Goal: Information Seeking & Learning: Learn about a topic

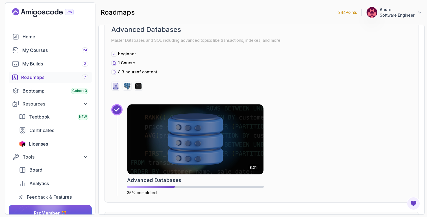
scroll to position [873, 0]
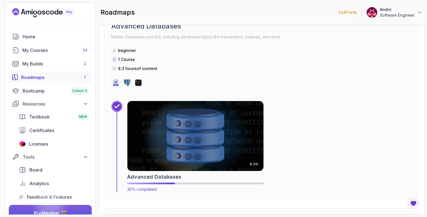
click at [169, 129] on img at bounding box center [195, 137] width 143 height 74
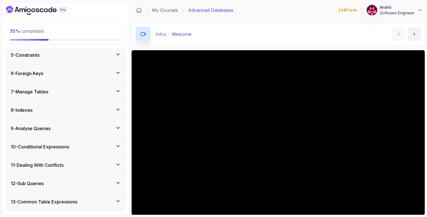
click at [101, 128] on div "9 - Analyse Queries" at bounding box center [66, 128] width 110 height 7
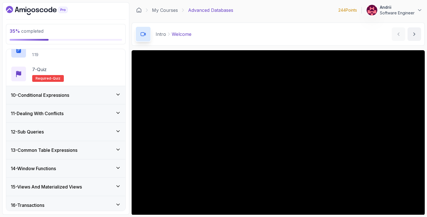
click at [100, 99] on div "10 - Conditional Expressions" at bounding box center [65, 95] width 119 height 18
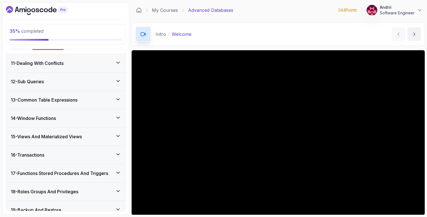
scroll to position [258, 0]
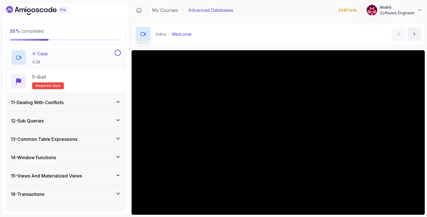
click at [94, 61] on div "4 - Case 4:28" at bounding box center [62, 58] width 103 height 16
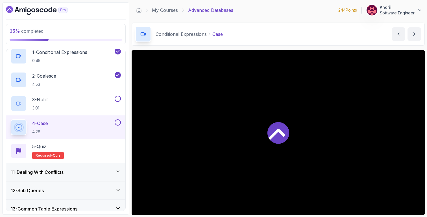
scroll to position [186, 0]
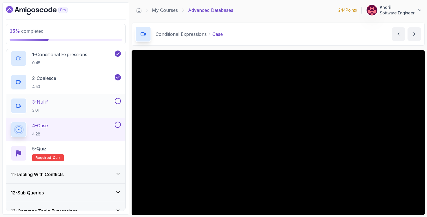
click at [96, 103] on div "3 - Nullif 3:01" at bounding box center [62, 106] width 103 height 16
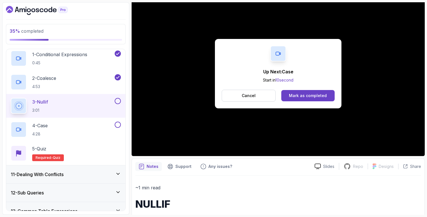
scroll to position [43, 0]
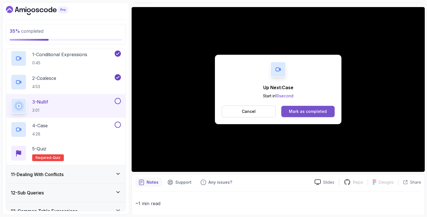
click at [314, 108] on button "Mark as completed" at bounding box center [308, 111] width 53 height 11
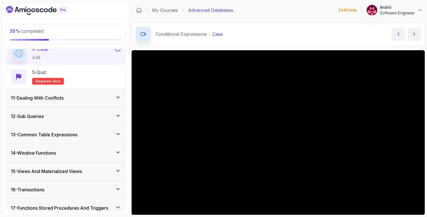
click at [102, 98] on div "11 - Dealing With Conflicts" at bounding box center [66, 98] width 110 height 7
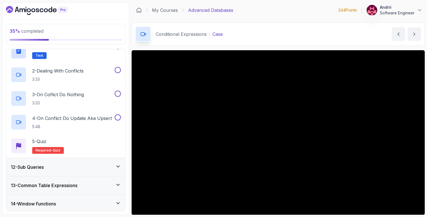
scroll to position [183, 0]
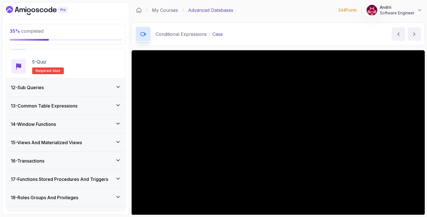
click at [99, 90] on div "12 - Sub Queries" at bounding box center [66, 87] width 110 height 7
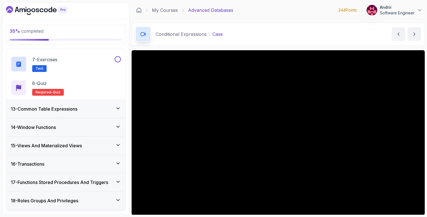
click at [103, 112] on div "13 - Common Table Expressions" at bounding box center [66, 109] width 110 height 7
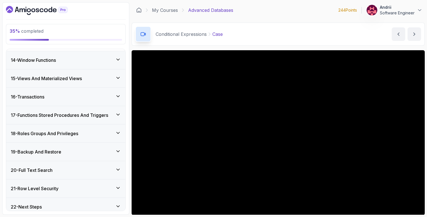
scroll to position [361, 0]
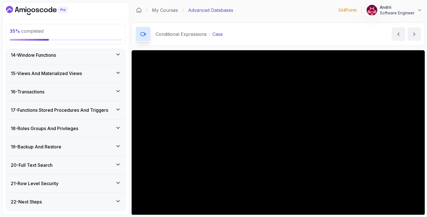
click at [106, 93] on div "16 - Transactions" at bounding box center [66, 91] width 110 height 7
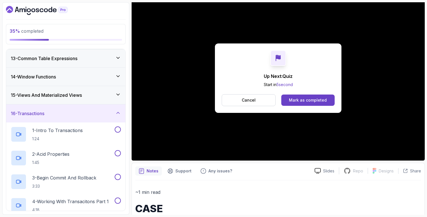
scroll to position [0, 0]
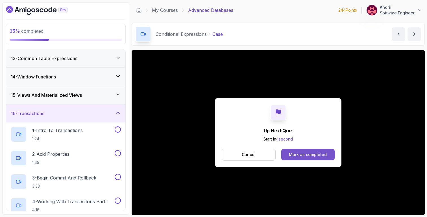
click at [303, 157] on div "Mark as completed" at bounding box center [308, 155] width 38 height 6
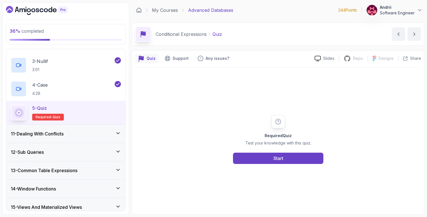
click at [111, 134] on div "11 - Dealing With Conflicts" at bounding box center [66, 134] width 110 height 7
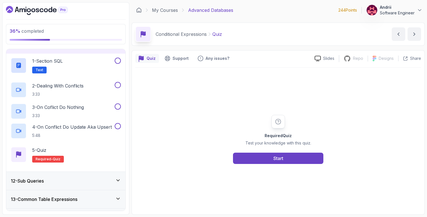
scroll to position [193, 0]
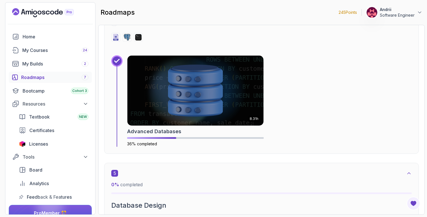
scroll to position [978, 0]
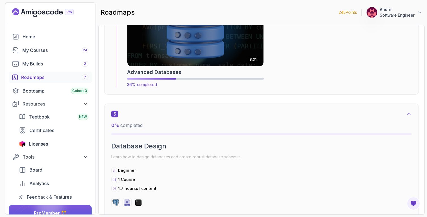
click at [183, 57] on img at bounding box center [195, 32] width 143 height 74
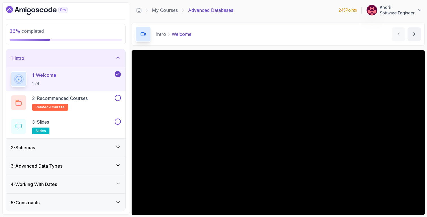
click at [314, 23] on div "Intro Welcome Welcome by [PERSON_NAME]" at bounding box center [278, 34] width 293 height 23
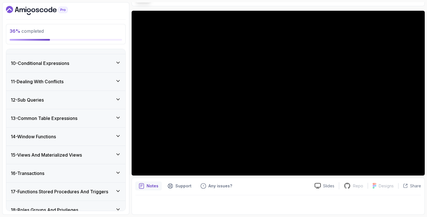
scroll to position [219, 0]
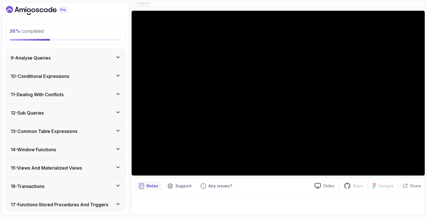
click at [83, 80] on div "10 - Conditional Expressions" at bounding box center [65, 76] width 119 height 18
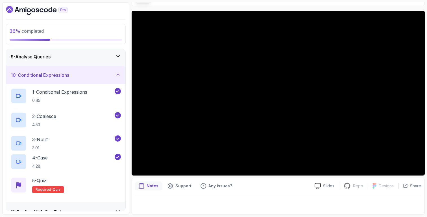
scroll to position [147, 0]
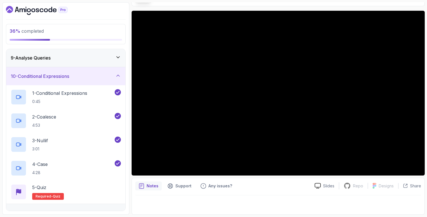
click at [83, 80] on div "10 - Conditional Expressions" at bounding box center [65, 76] width 119 height 18
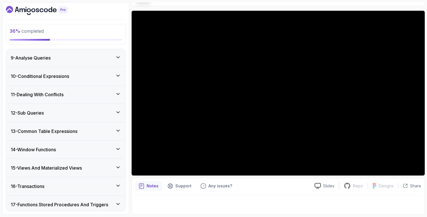
click at [83, 80] on div "10 - Conditional Expressions" at bounding box center [65, 76] width 119 height 18
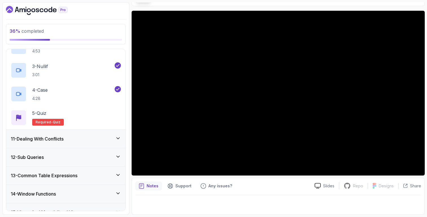
click at [96, 135] on div "11 - Dealing With Conflicts" at bounding box center [65, 139] width 119 height 18
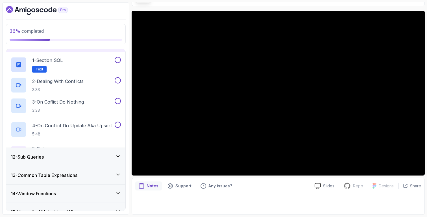
scroll to position [191, 0]
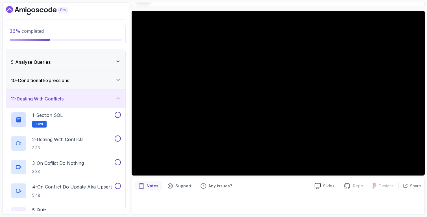
click at [78, 78] on div "10 - Conditional Expressions" at bounding box center [66, 80] width 110 height 7
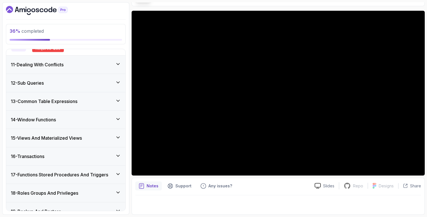
scroll to position [361, 0]
